Goal: Transaction & Acquisition: Download file/media

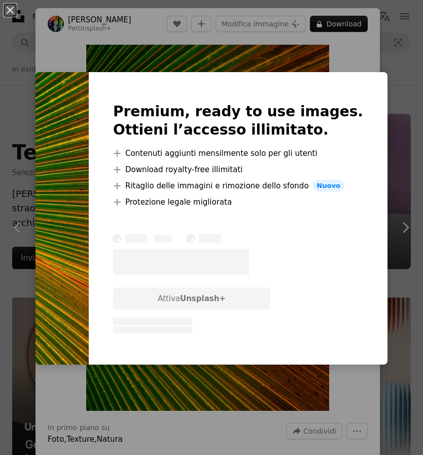
scroll to position [15665, 0]
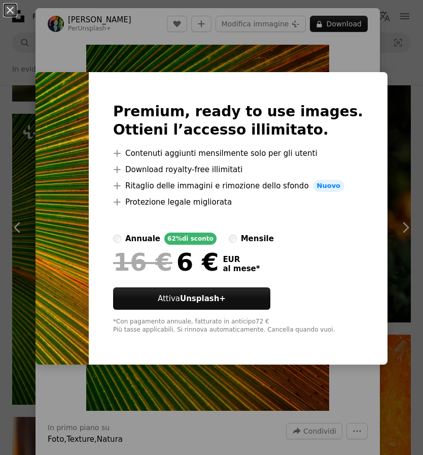
click at [399, 42] on div "An X shape Premium, ready to use images. Ottieni l’accesso illimitato. A plus s…" at bounding box center [211, 227] width 423 height 455
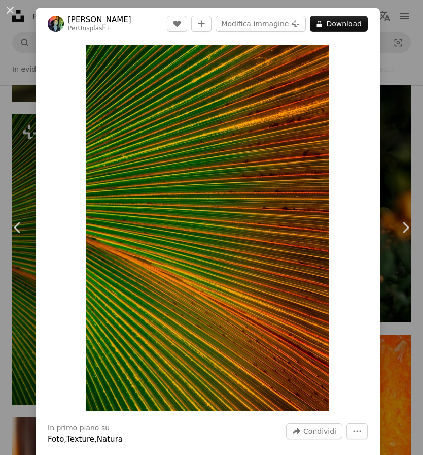
click at [401, 56] on div "An X shape Chevron left Chevron right [PERSON_NAME] Per Unsplash+ A heart A plu…" at bounding box center [211, 227] width 423 height 455
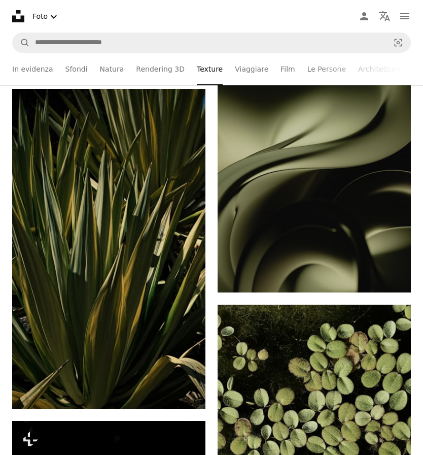
scroll to position [5641, 0]
click at [73, 66] on link "Sfondi" at bounding box center [76, 69] width 22 height 32
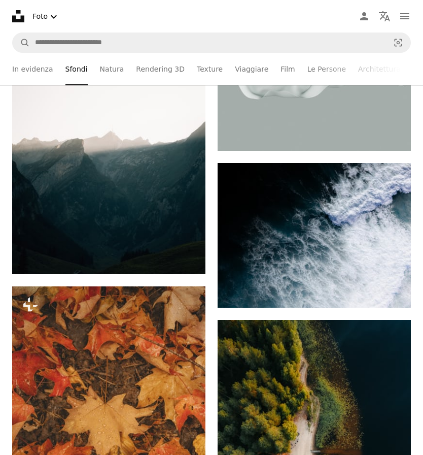
scroll to position [9968, 0]
click at [391, 292] on icon "Download" at bounding box center [391, 288] width 7 height 7
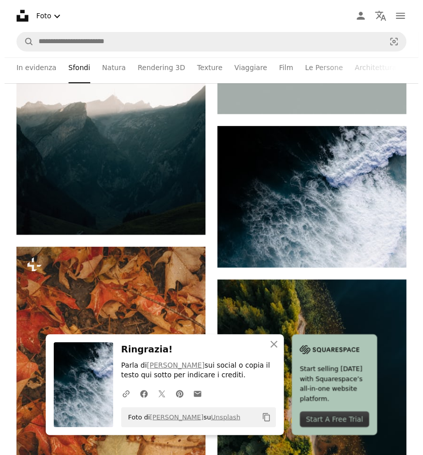
scroll to position [10012, 0]
